Goal: Task Accomplishment & Management: Complete application form

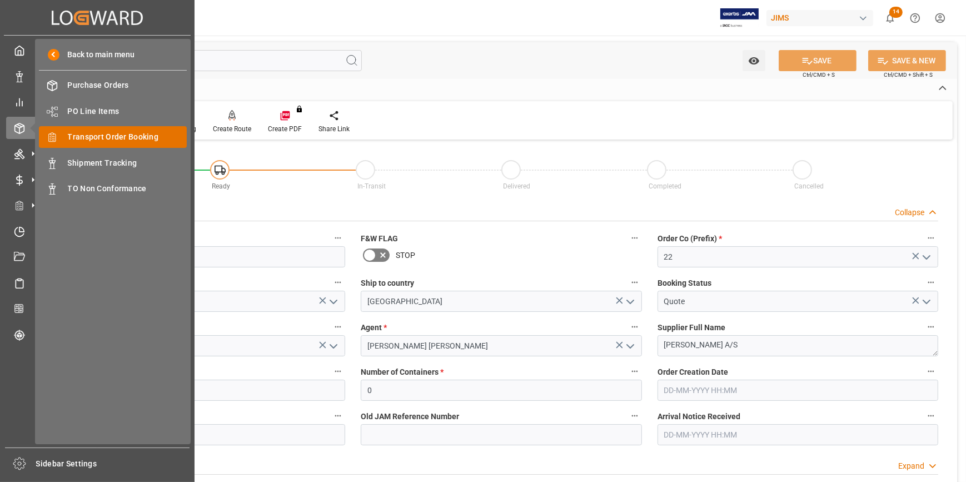
click at [111, 133] on span "Transport Order Booking" at bounding box center [128, 137] width 120 height 12
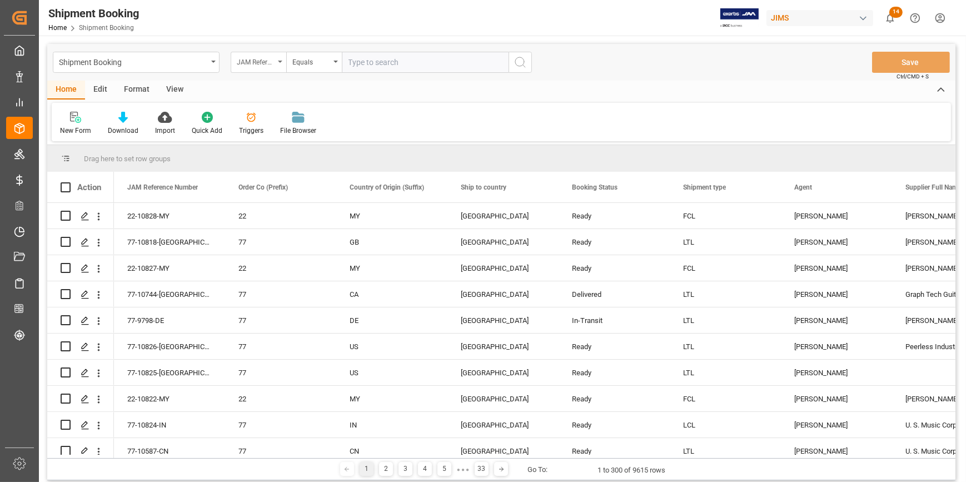
click at [268, 61] on div "JAM Reference Number" at bounding box center [256, 60] width 38 height 13
click at [58, 123] on div "New Form" at bounding box center [76, 123] width 48 height 24
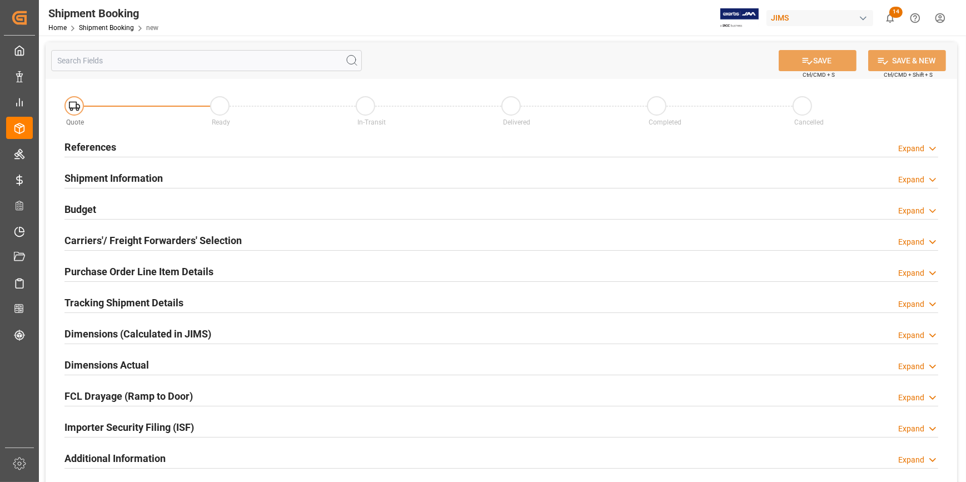
click at [195, 138] on div "References Expand" at bounding box center [502, 146] width 874 height 21
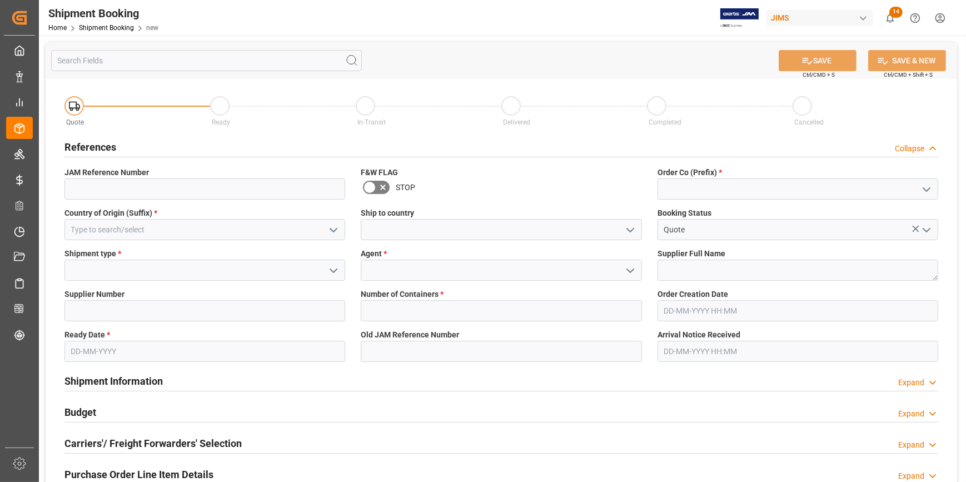
click at [925, 189] on polyline "open menu" at bounding box center [927, 189] width 7 height 3
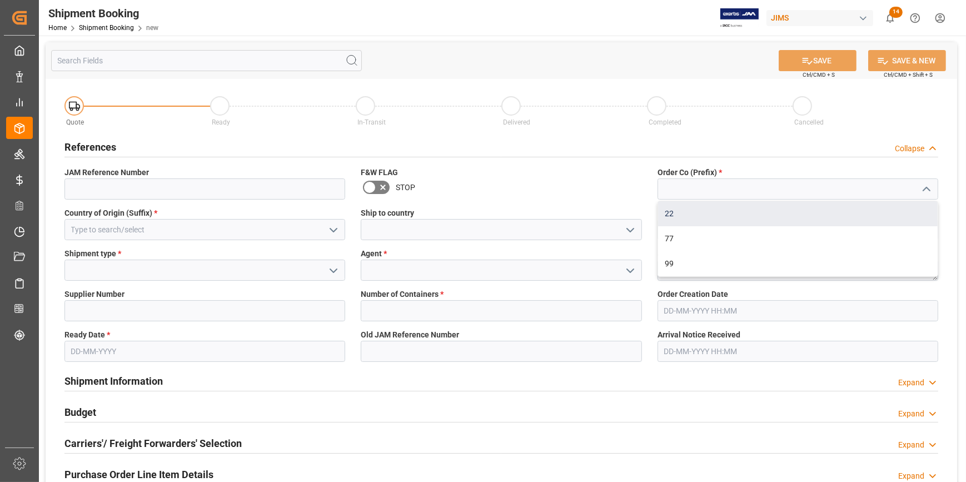
click at [850, 209] on div "22" at bounding box center [798, 213] width 280 height 25
type input "22"
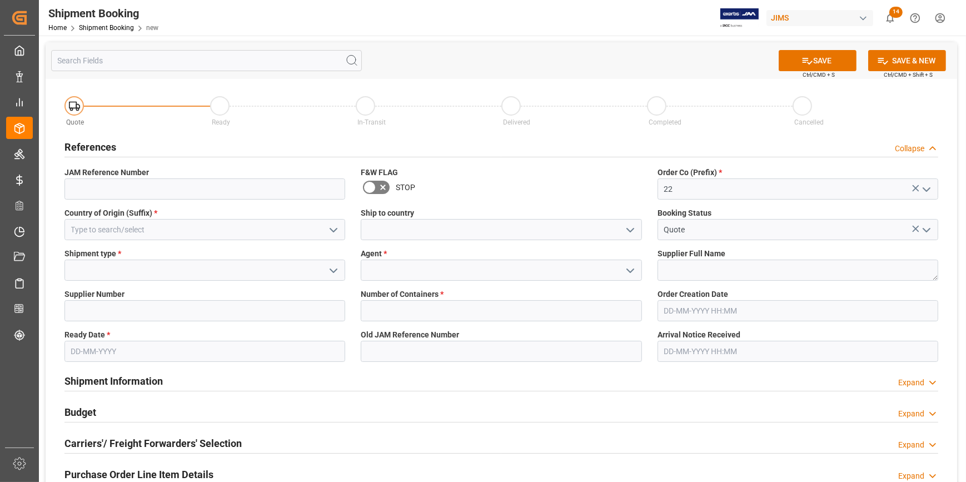
click at [334, 232] on icon "open menu" at bounding box center [333, 230] width 13 height 13
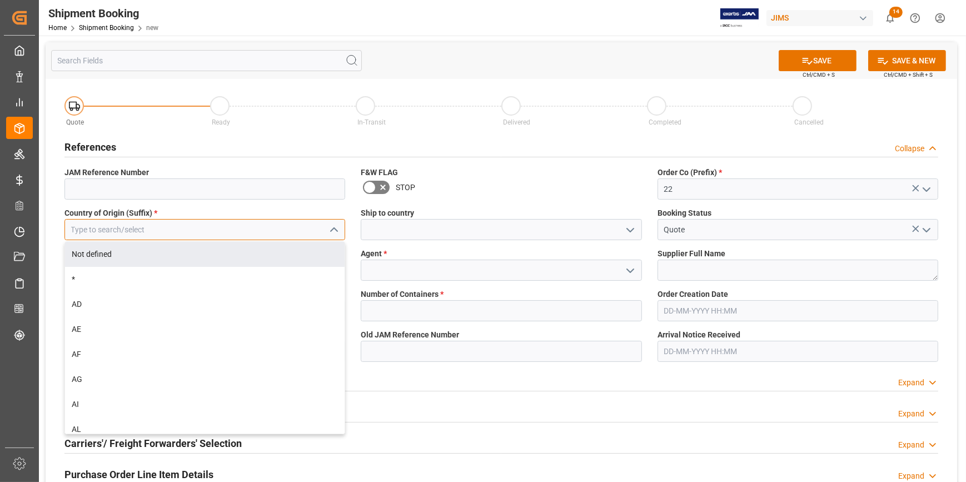
click at [161, 230] on input at bounding box center [205, 229] width 281 height 21
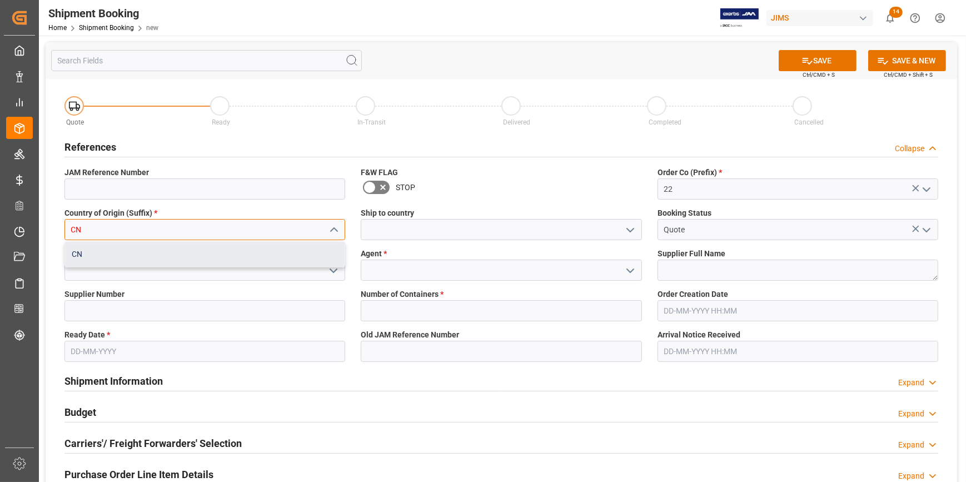
click at [170, 252] on div "CN" at bounding box center [205, 254] width 280 height 25
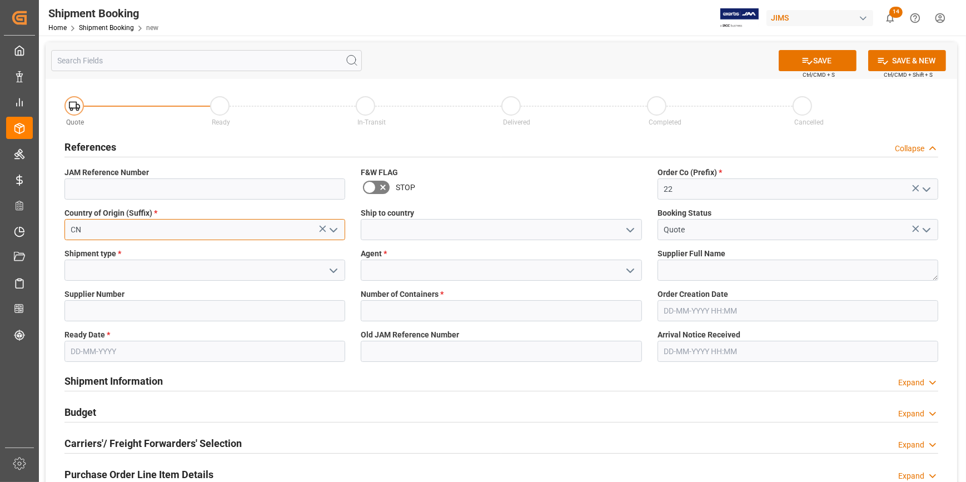
type input "CN"
click at [629, 231] on polyline "open menu" at bounding box center [630, 230] width 7 height 3
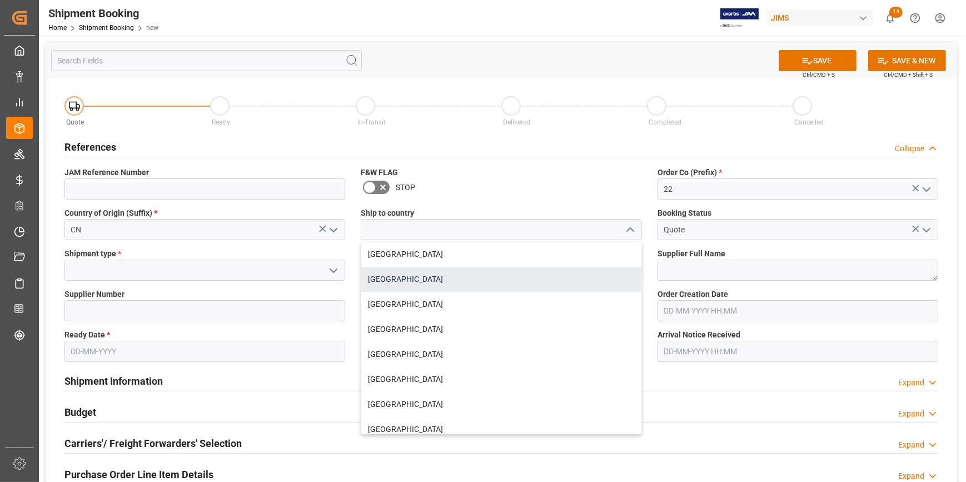
click at [482, 274] on div "[GEOGRAPHIC_DATA]" at bounding box center [501, 279] width 280 height 25
type input "[GEOGRAPHIC_DATA]"
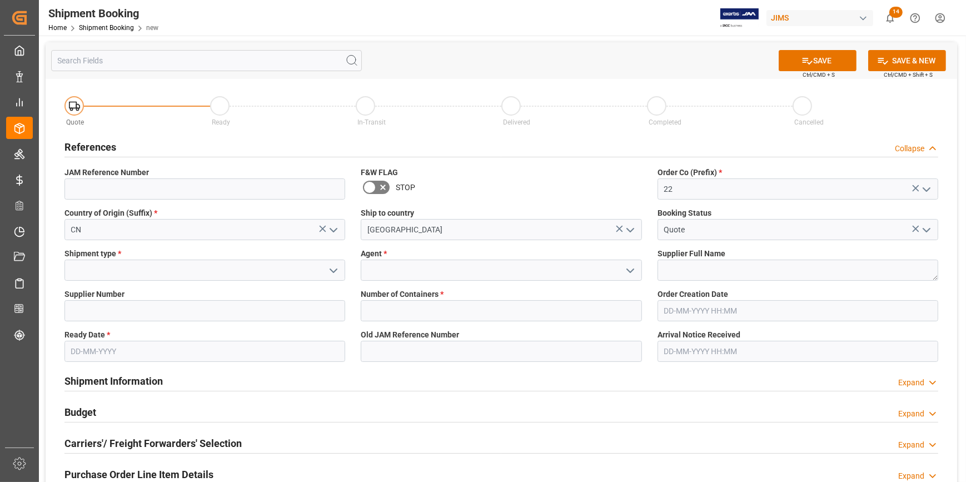
click at [333, 268] on icon "open menu" at bounding box center [333, 270] width 13 height 13
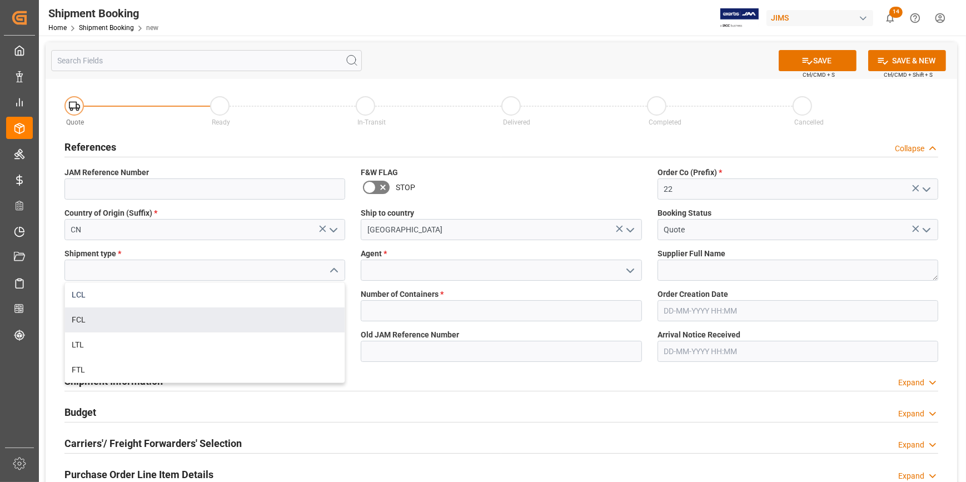
click at [167, 296] on div "LCL" at bounding box center [205, 294] width 280 height 25
type input "LCL"
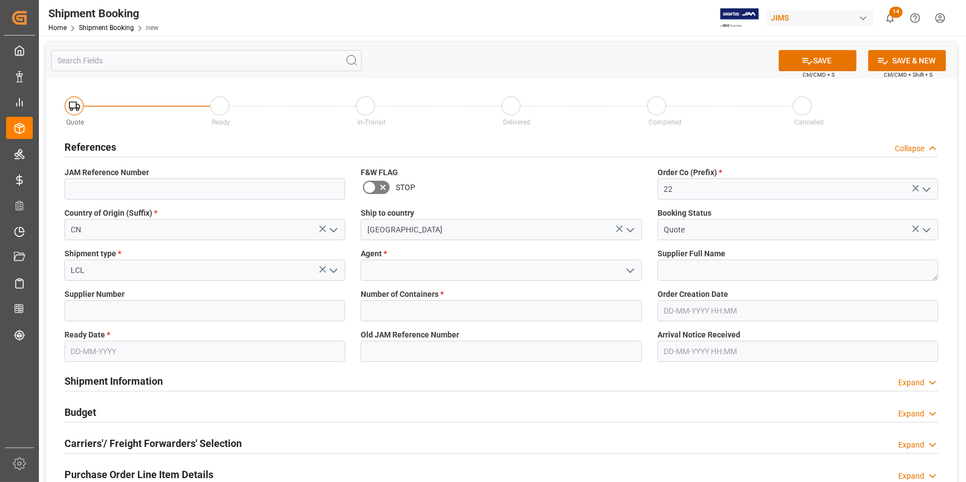
click at [631, 270] on icon "open menu" at bounding box center [630, 270] width 13 height 13
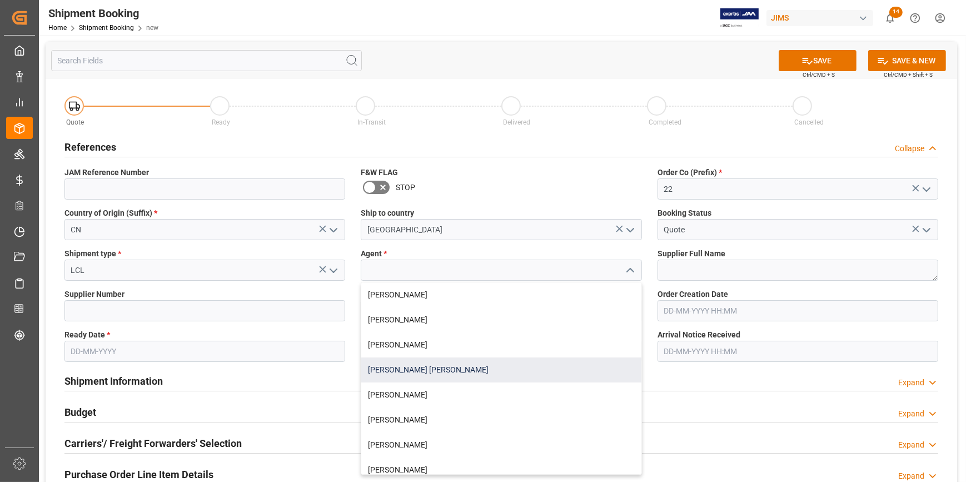
click at [470, 375] on div "[PERSON_NAME] [PERSON_NAME]" at bounding box center [501, 370] width 280 height 25
type input "[PERSON_NAME] [PERSON_NAME]"
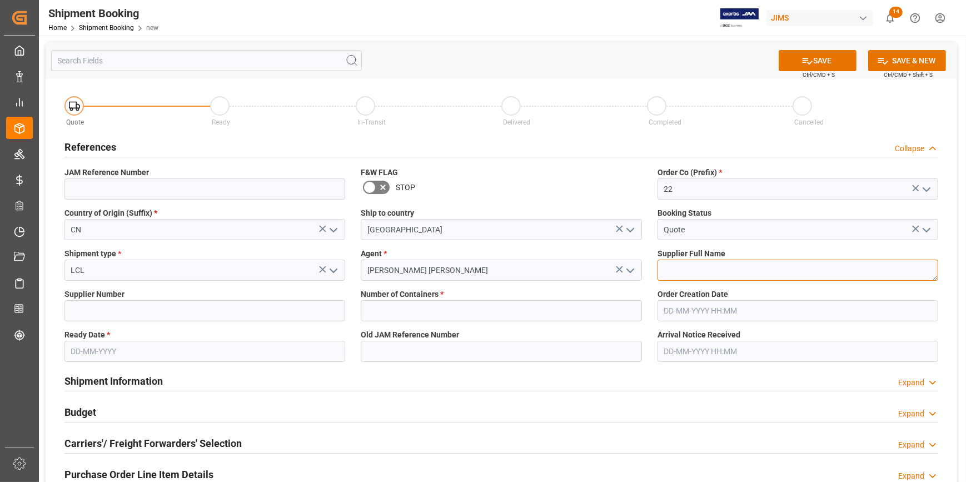
click at [678, 270] on textarea at bounding box center [798, 270] width 281 height 21
paste textarea "CAD Audio-[GEOGRAPHIC_DATA] Qiyang Imp&Exp Co Ltd"
type textarea "CAD Audio-[GEOGRAPHIC_DATA] Qiyang Imp&Exp Co Ltd"
click at [145, 316] on input at bounding box center [205, 310] width 281 height 21
paste input "569936"
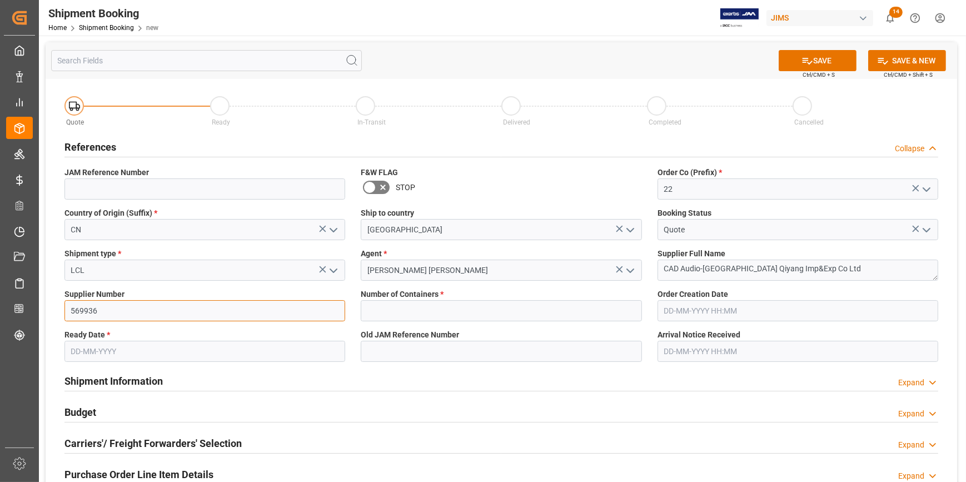
type input "569936"
click at [402, 312] on input "text" at bounding box center [501, 310] width 281 height 21
type input "0"
click at [107, 350] on input "text" at bounding box center [205, 351] width 281 height 21
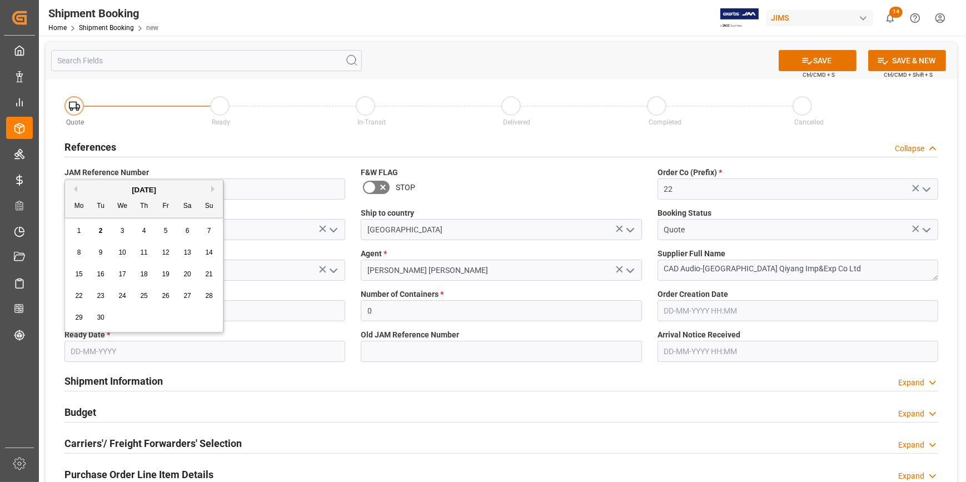
click at [122, 249] on span "10" at bounding box center [121, 253] width 7 height 8
type input "[DATE]"
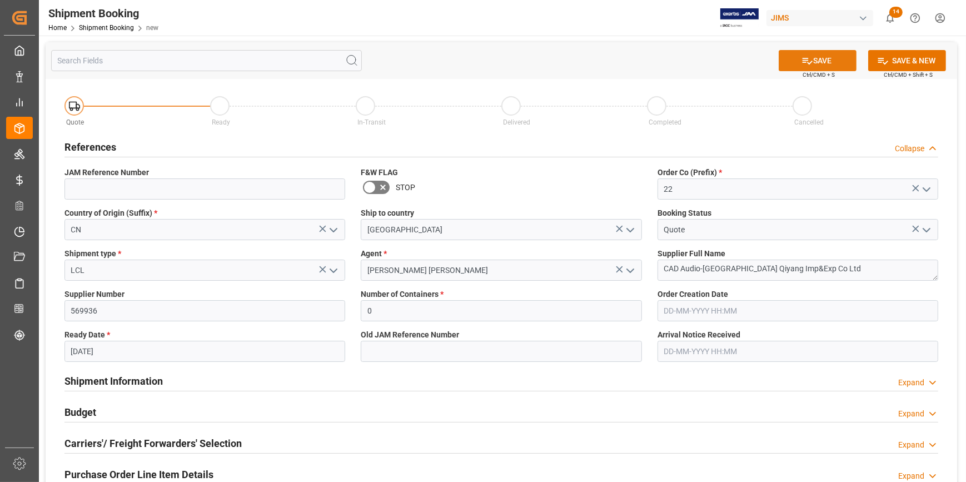
click at [802, 58] on icon at bounding box center [808, 61] width 12 height 12
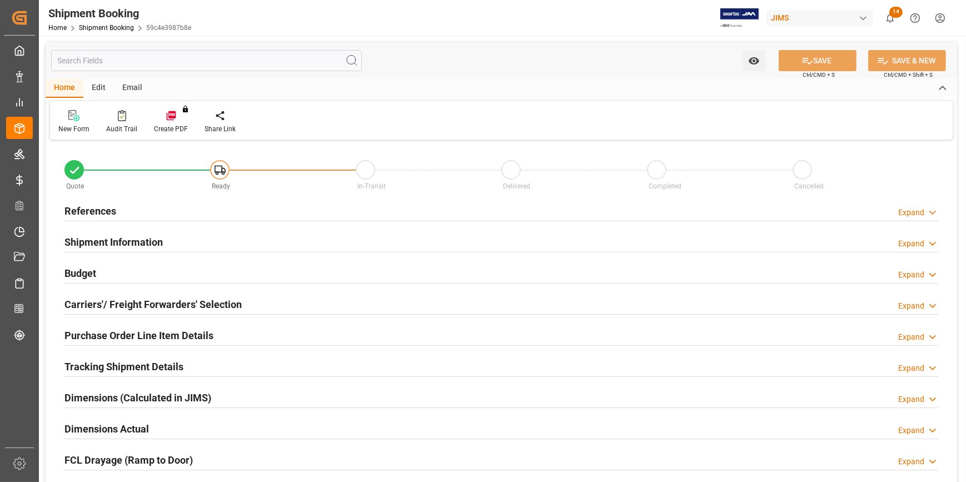
type input "0"
type input "[DATE]"
click at [136, 204] on div "References Expand" at bounding box center [502, 210] width 874 height 21
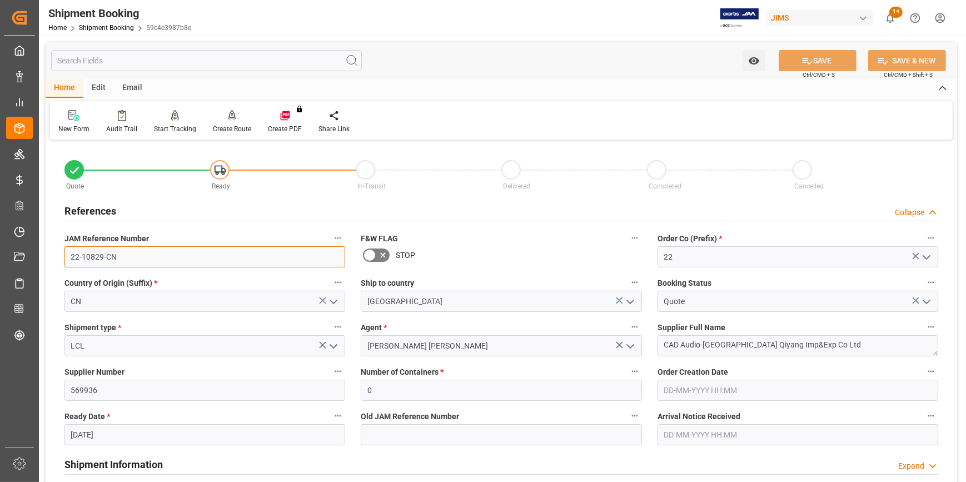
drag, startPoint x: 81, startPoint y: 256, endPoint x: 61, endPoint y: 256, distance: 20.0
click at [61, 256] on div "JAM Reference Number 22-10829-CN" at bounding box center [205, 249] width 296 height 44
